Goal: Task Accomplishment & Management: Use online tool/utility

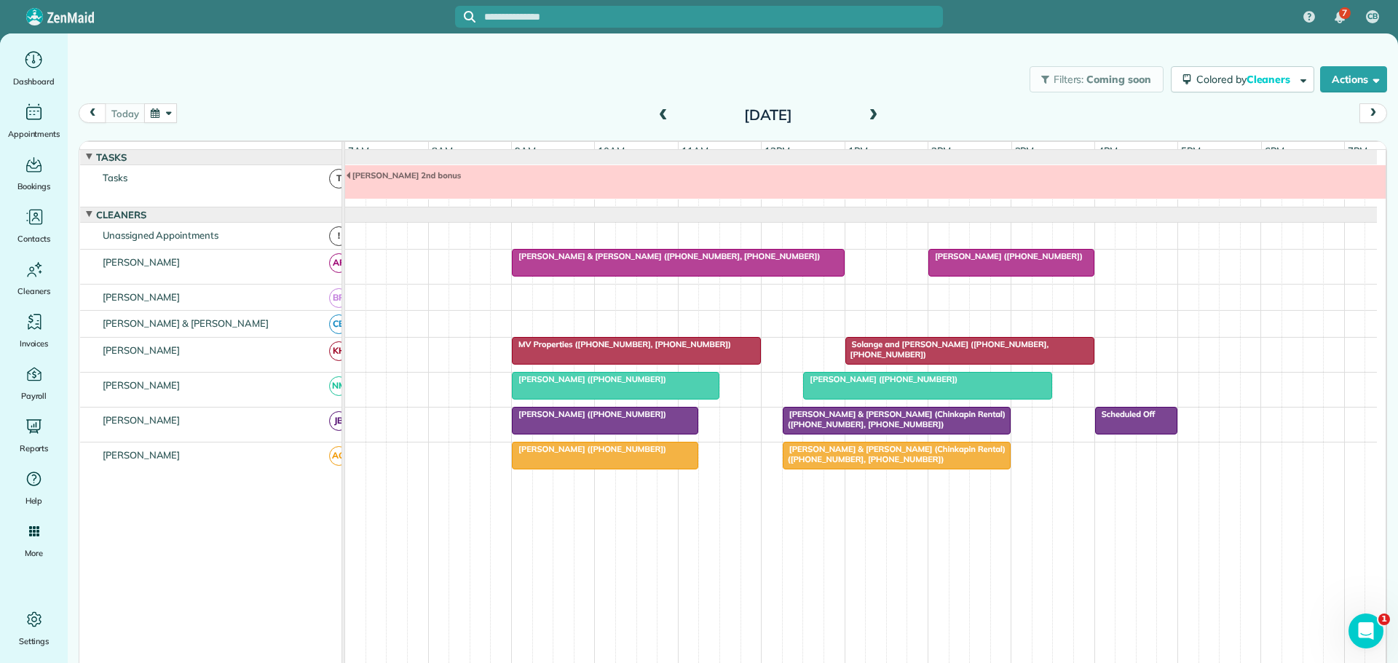
scroll to position [11, 0]
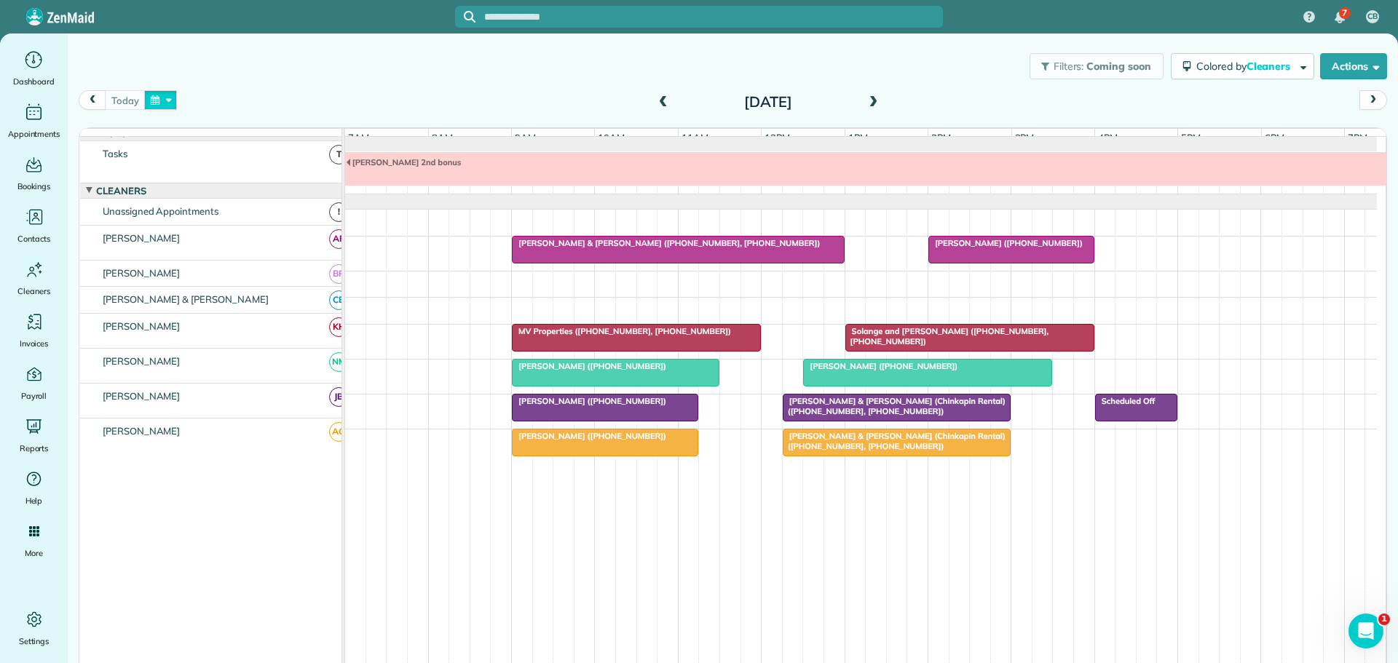
click at [159, 95] on button "button" at bounding box center [160, 100] width 33 height 20
click at [218, 173] on link "6" at bounding box center [219, 175] width 23 height 23
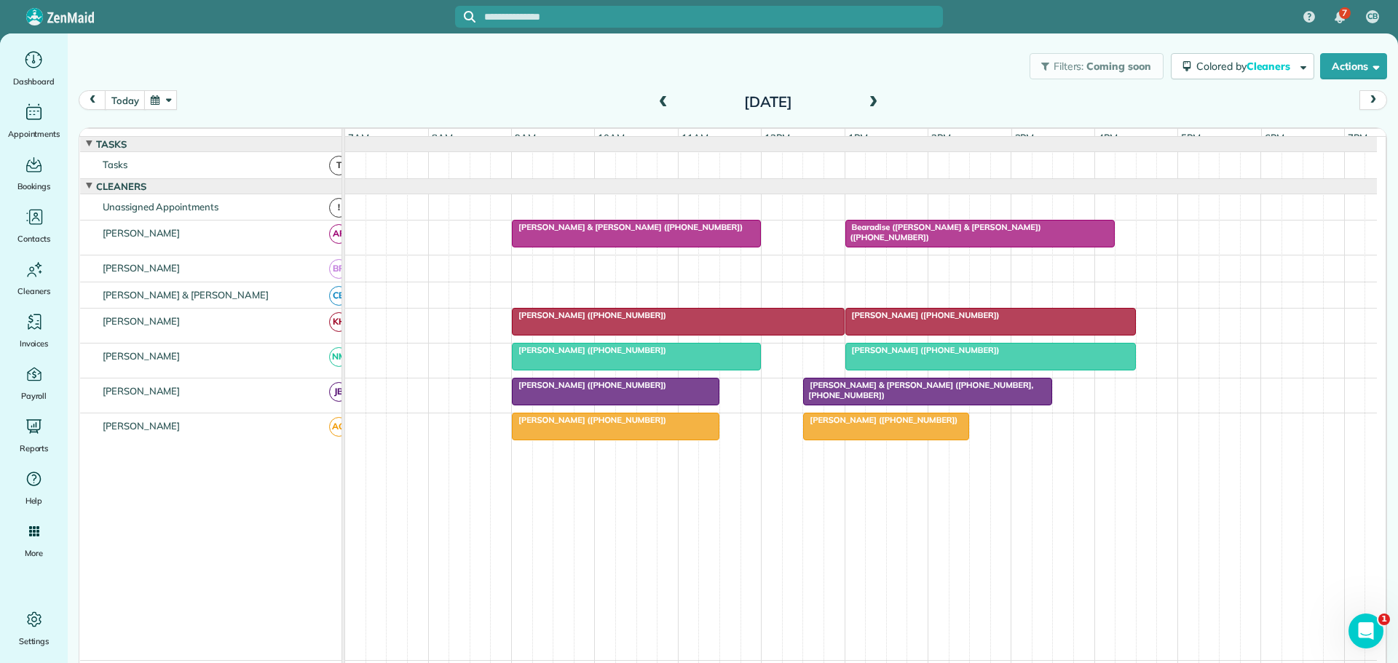
click at [865, 99] on span at bounding box center [873, 102] width 16 height 13
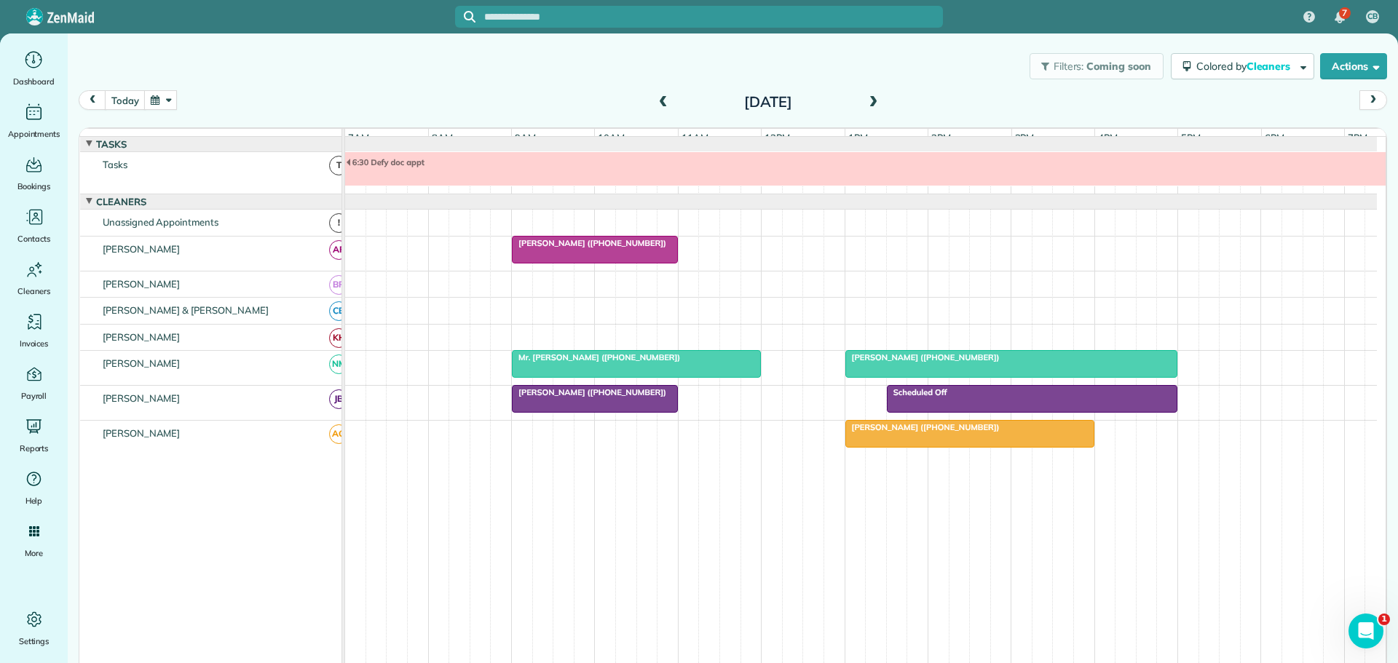
scroll to position [11, 0]
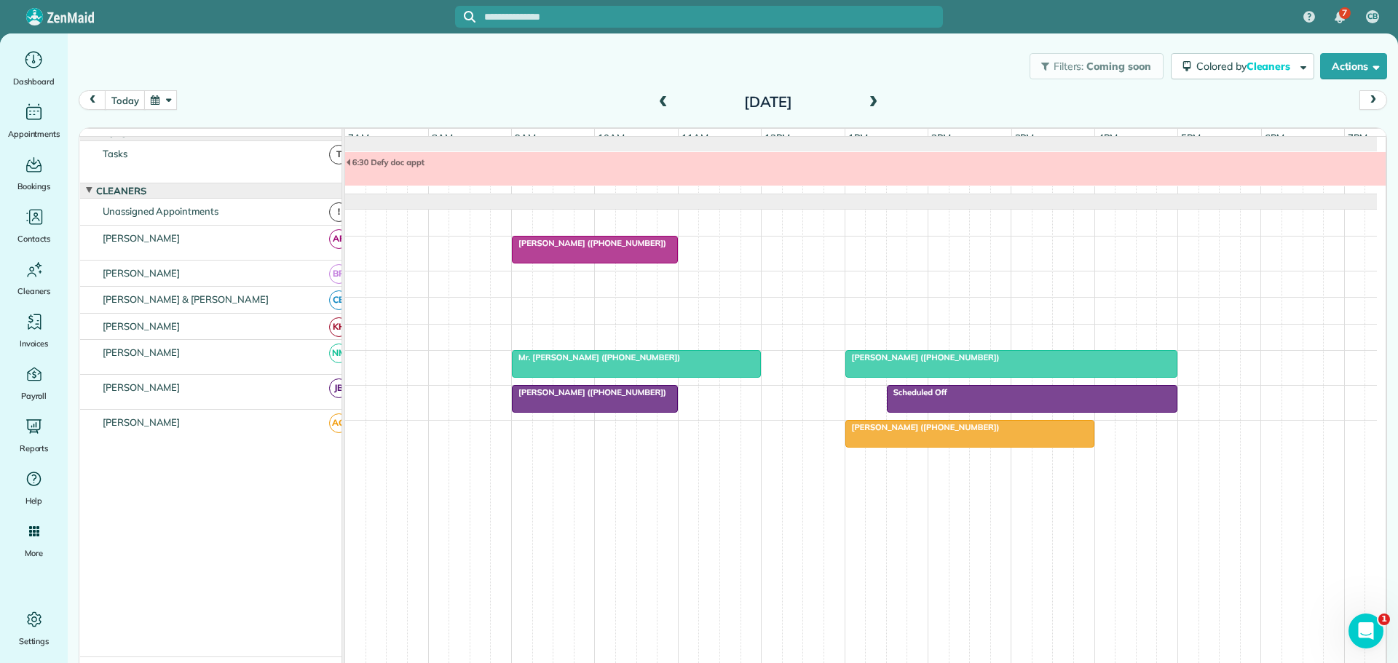
click at [865, 99] on span at bounding box center [873, 102] width 16 height 13
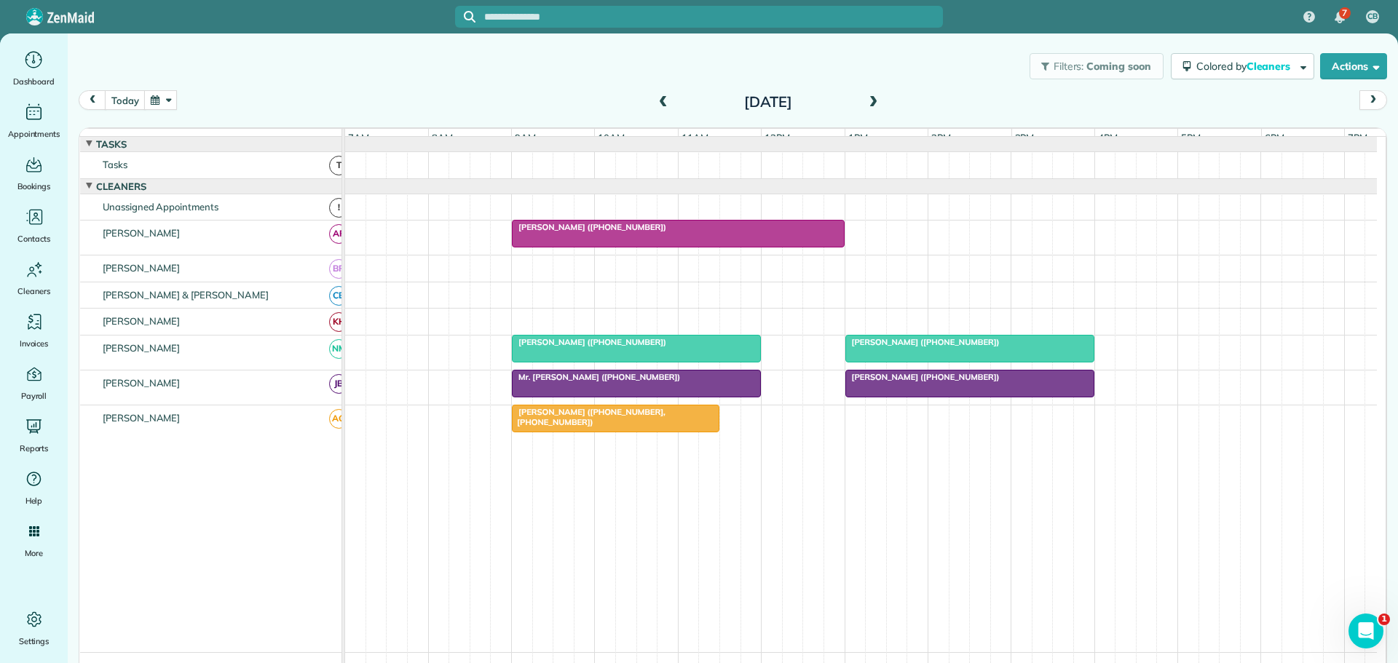
click at [865, 99] on span at bounding box center [873, 102] width 16 height 13
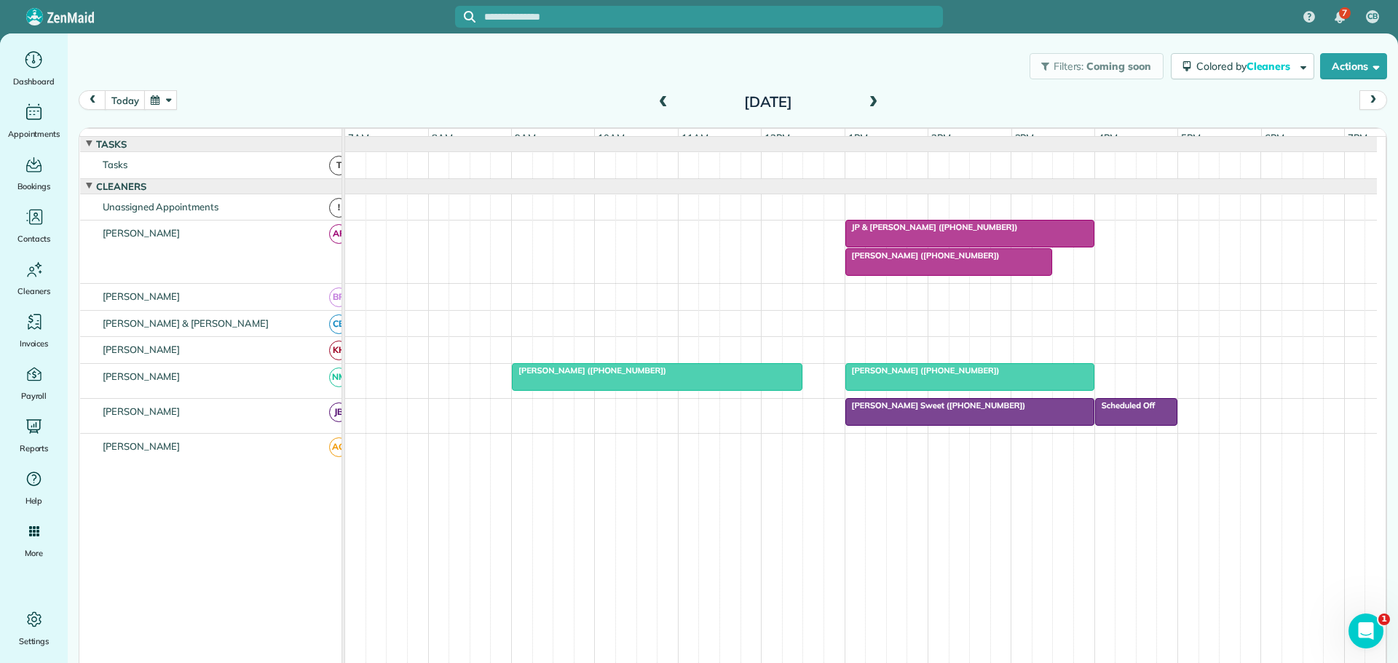
click at [865, 99] on span at bounding box center [873, 102] width 16 height 13
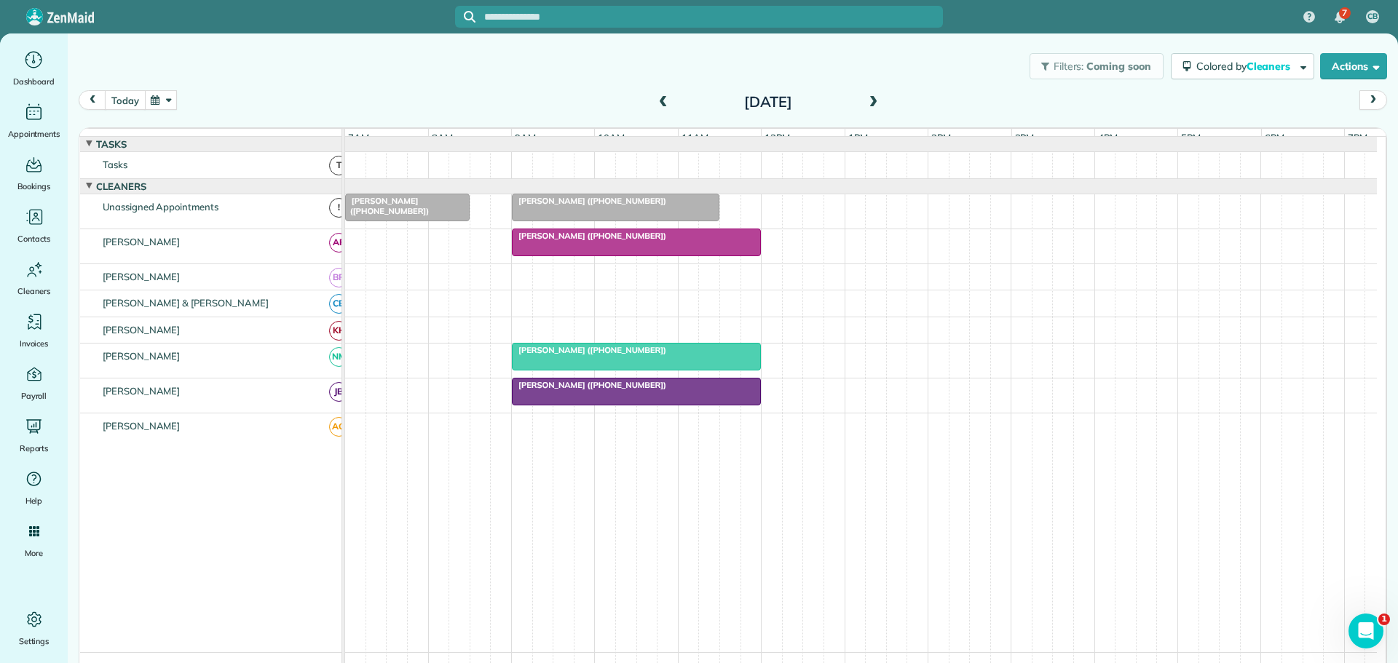
click at [120, 98] on button "today" at bounding box center [125, 100] width 40 height 20
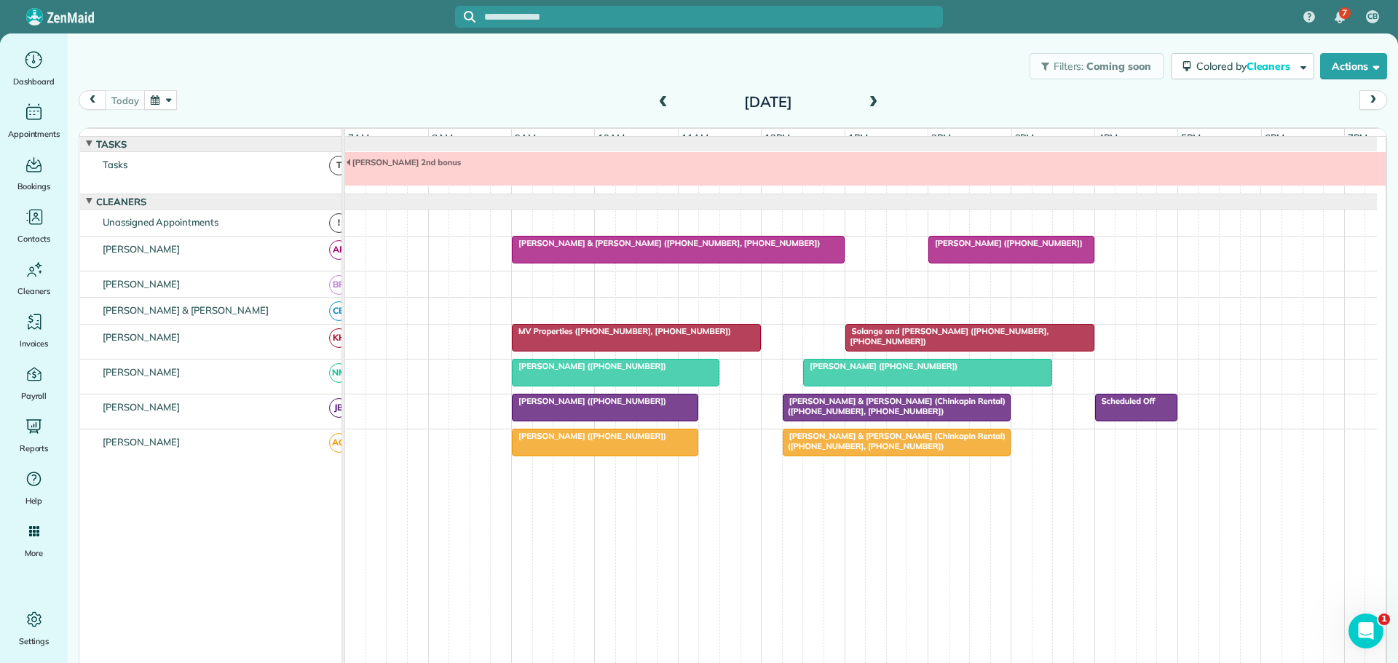
scroll to position [11, 0]
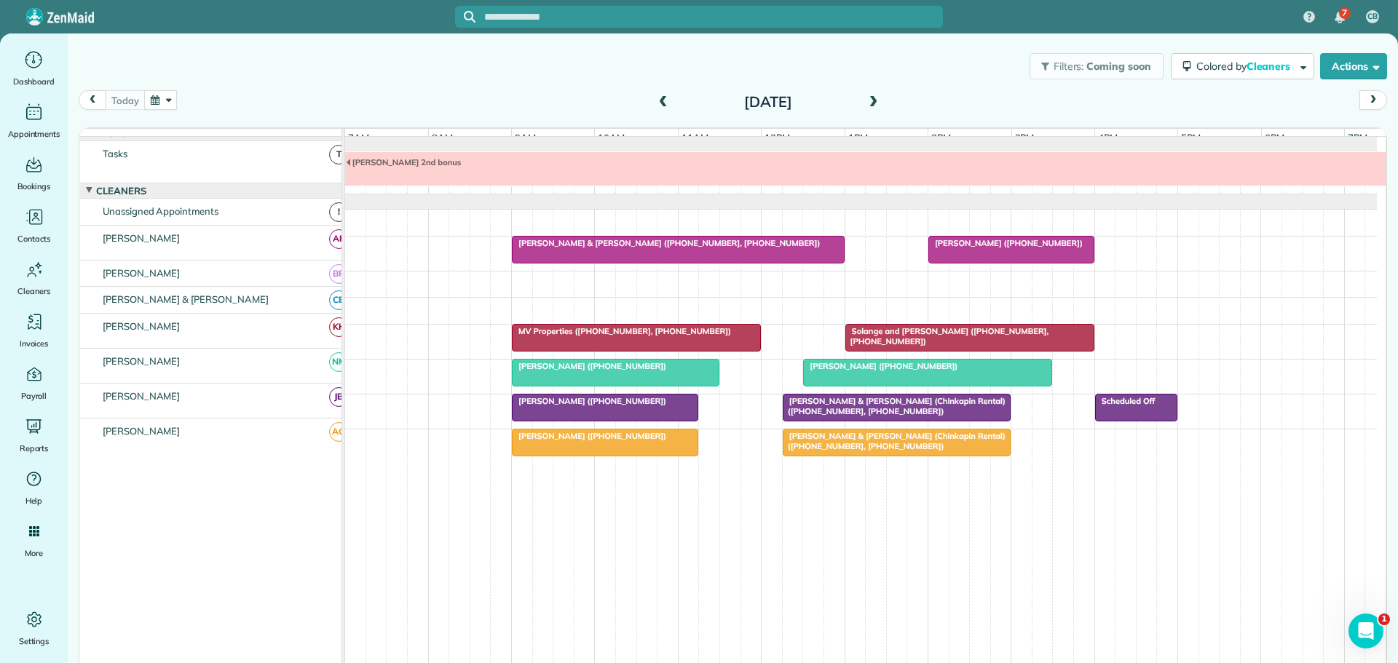
click at [549, 248] on span "[PERSON_NAME] & [PERSON_NAME] ([PHONE_NUMBER], [PHONE_NUMBER])" at bounding box center [665, 243] width 309 height 10
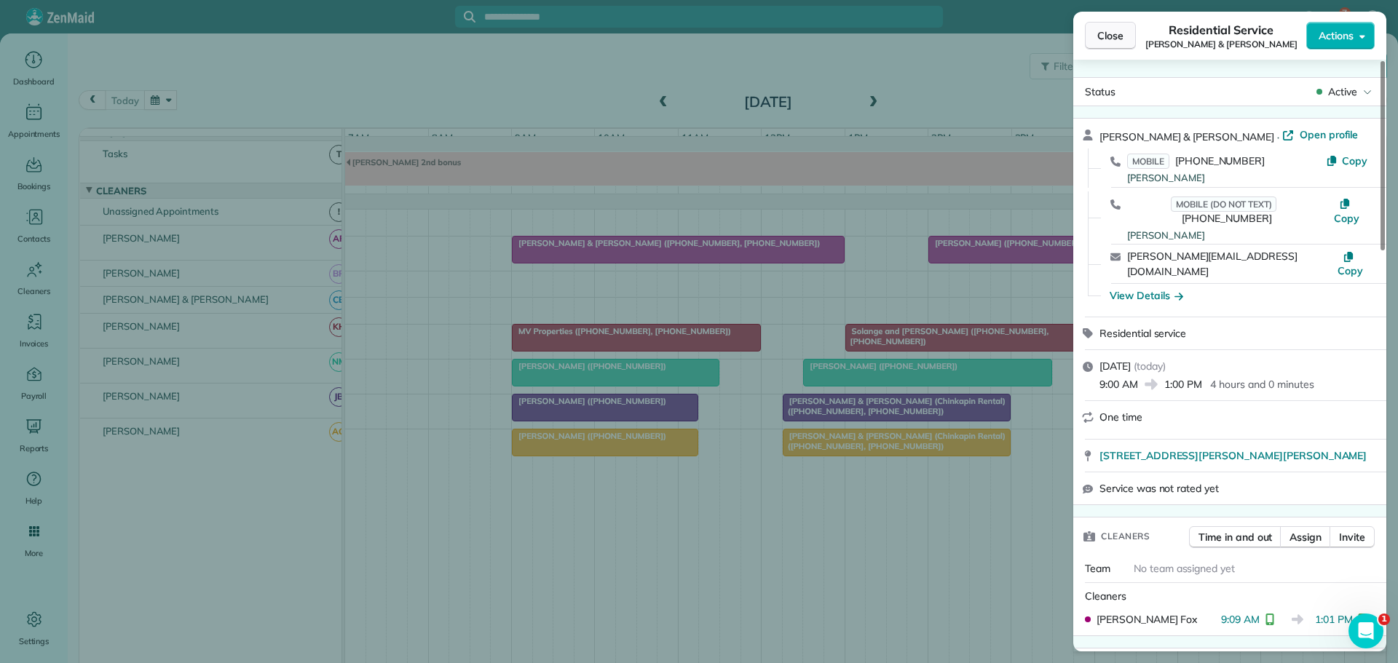
click at [1108, 36] on span "Close" at bounding box center [1110, 35] width 26 height 15
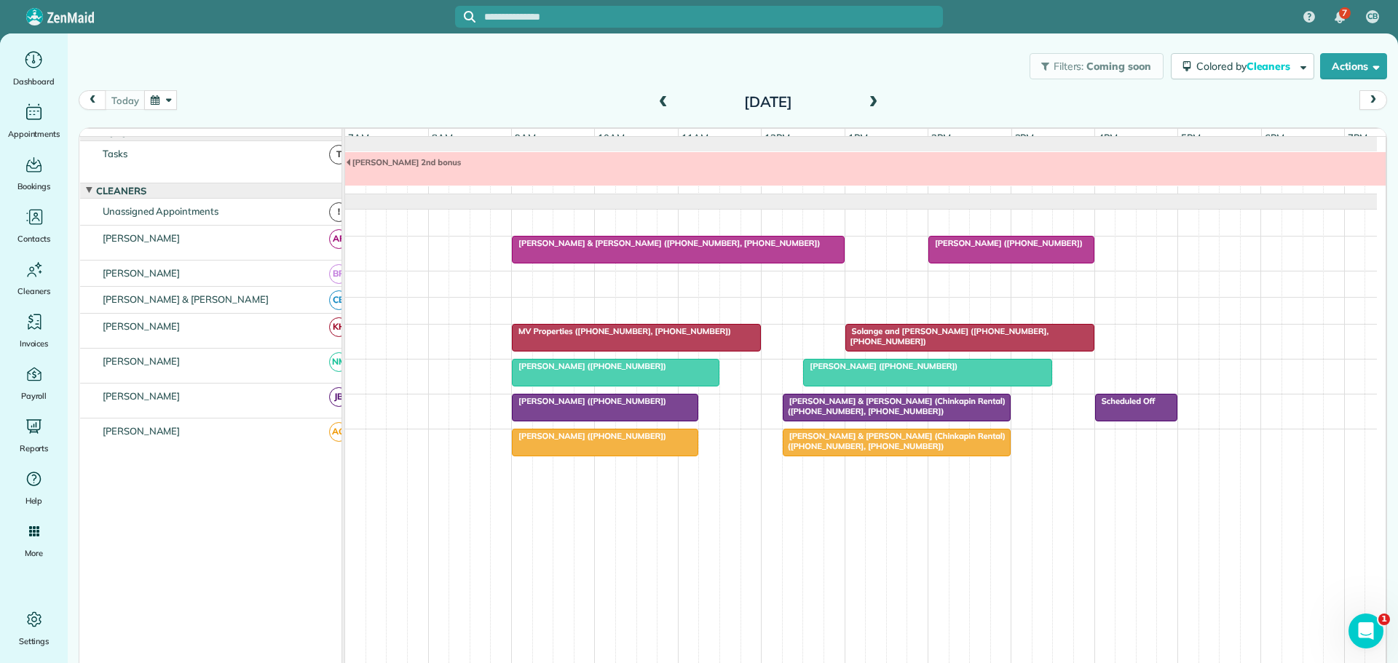
click at [994, 248] on span "[PERSON_NAME] ([PHONE_NUMBER])" at bounding box center [1005, 243] width 156 height 10
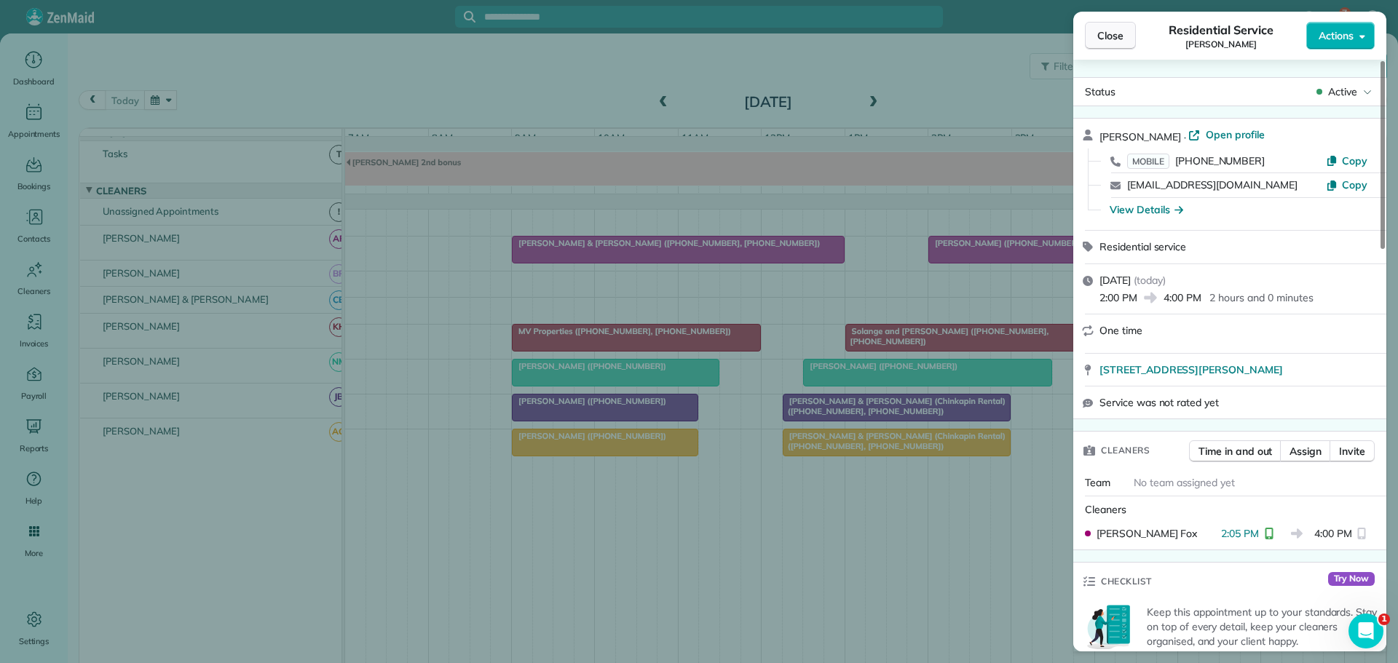
click at [1100, 33] on span "Close" at bounding box center [1110, 35] width 26 height 15
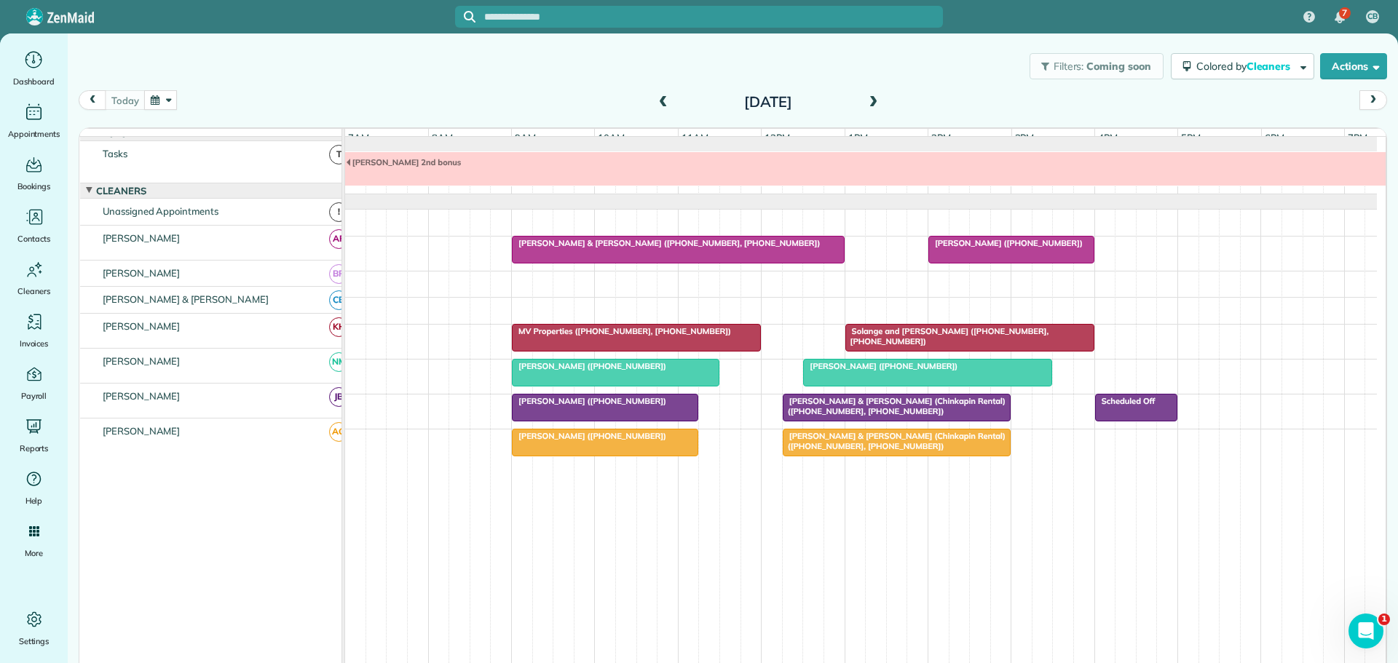
click at [684, 336] on span "MV Properties ([PHONE_NUMBER], [PHONE_NUMBER])" at bounding box center [621, 331] width 221 height 10
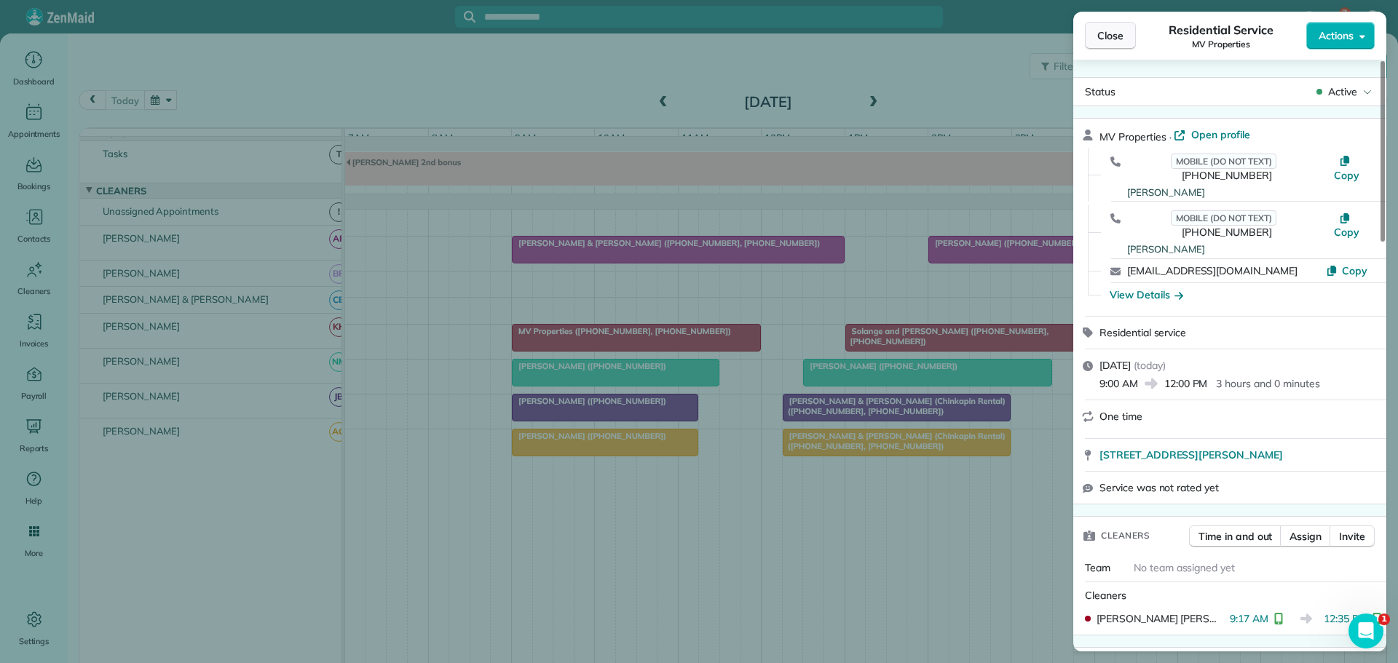
click at [1099, 37] on span "Close" at bounding box center [1110, 35] width 26 height 15
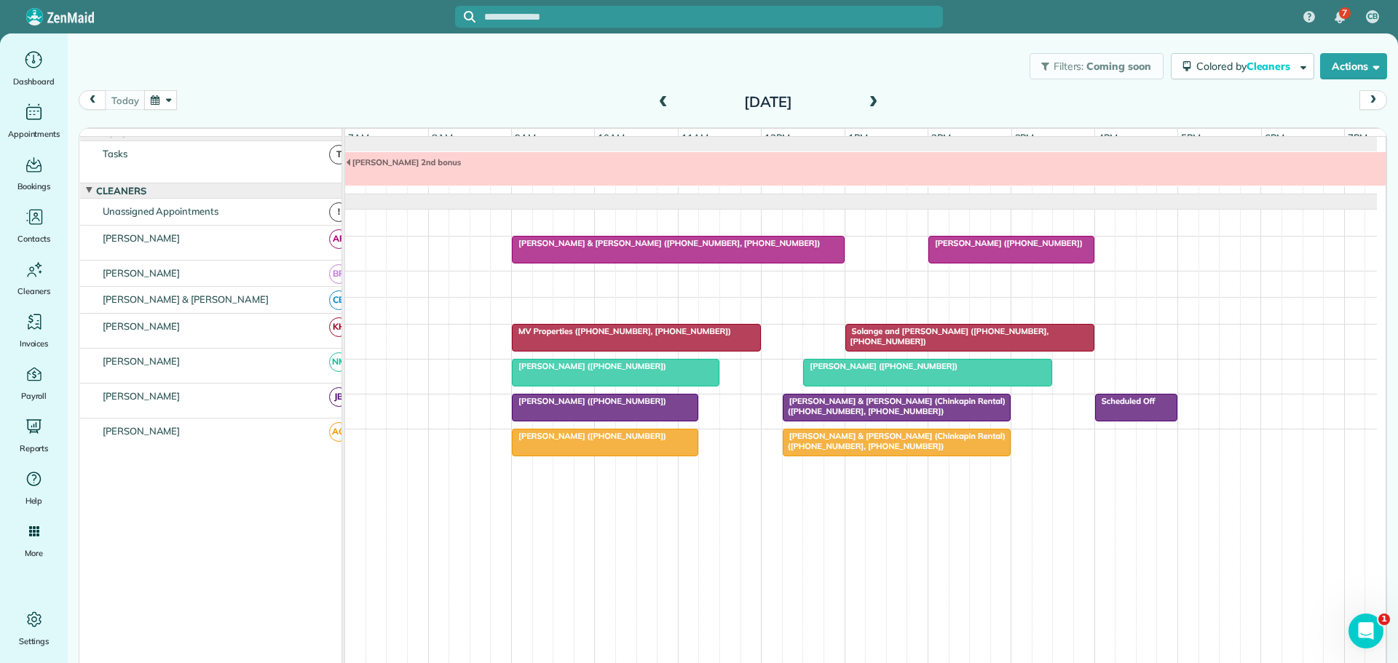
click at [897, 341] on span "Solange and [PERSON_NAME] ([PHONE_NUMBER], [PHONE_NUMBER])" at bounding box center [946, 336] width 205 height 20
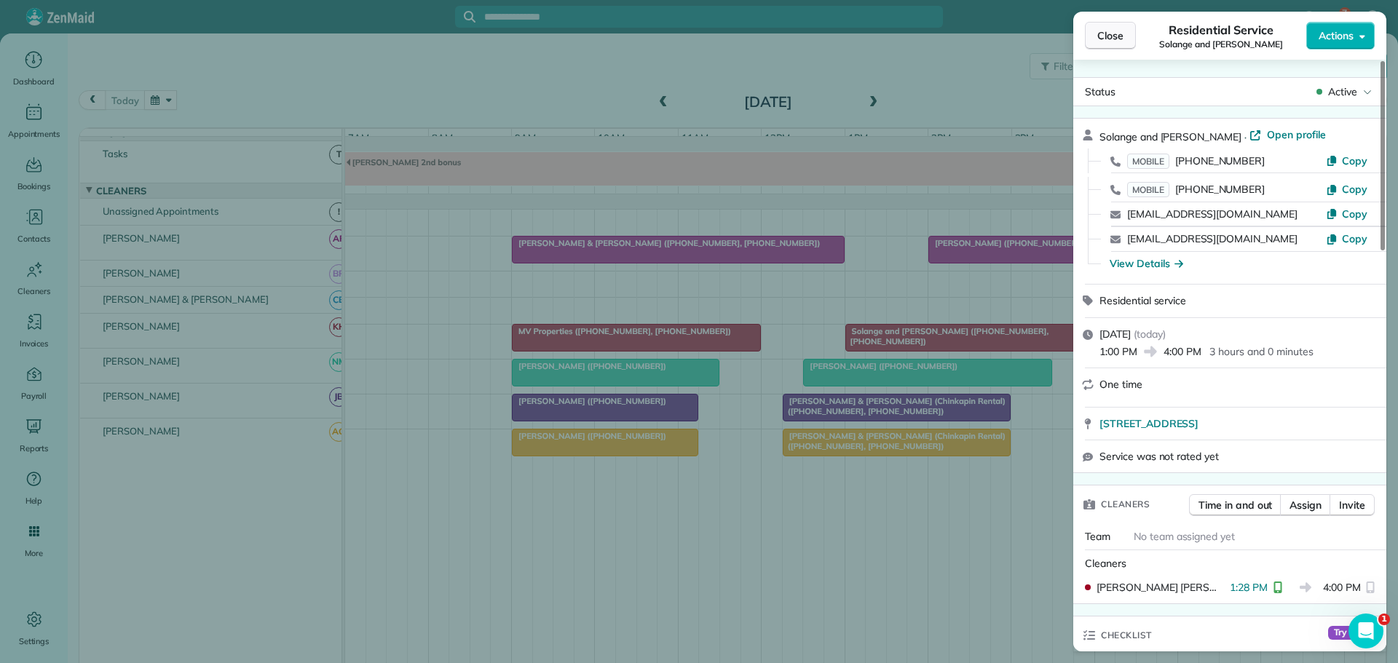
click at [1116, 31] on span "Close" at bounding box center [1110, 35] width 26 height 15
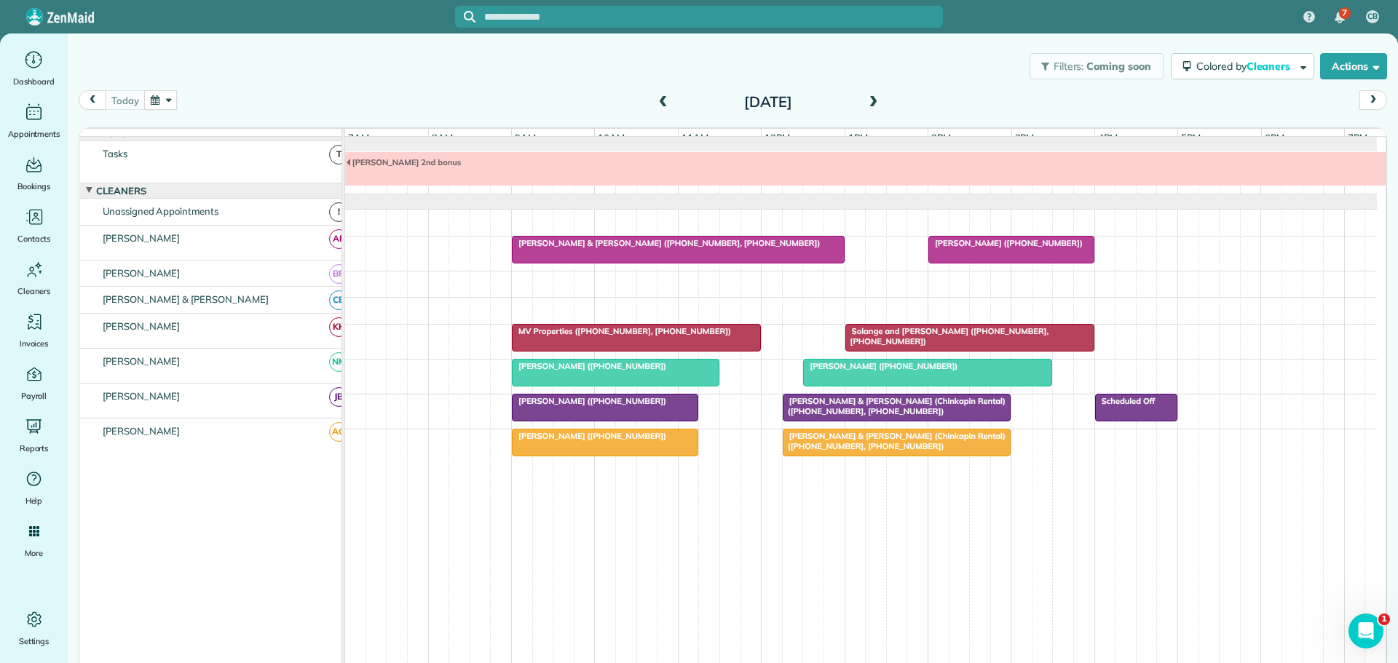
click at [836, 414] on span "[PERSON_NAME] & [PERSON_NAME] (Chinkapin Rental) ([PHONE_NUMBER], [PHONE_NUMBER…" at bounding box center [893, 406] width 223 height 20
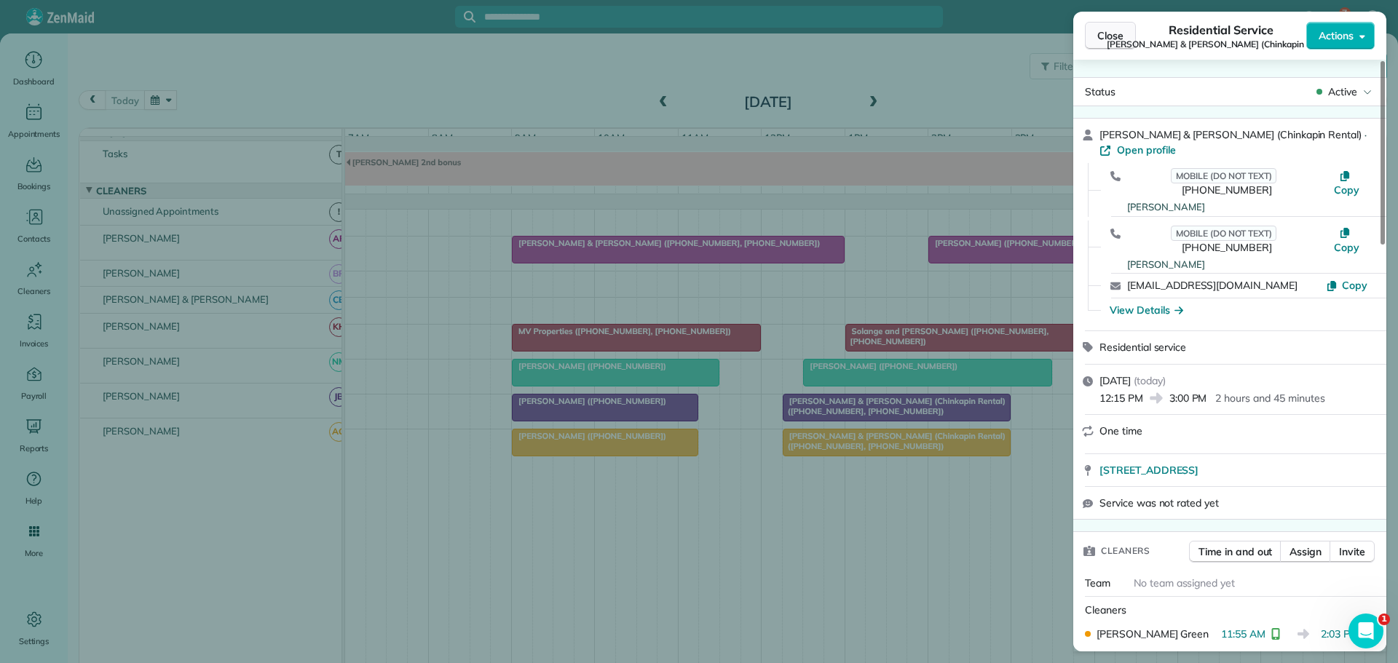
click at [1112, 37] on span "Close" at bounding box center [1110, 35] width 26 height 15
